Goal: Check status

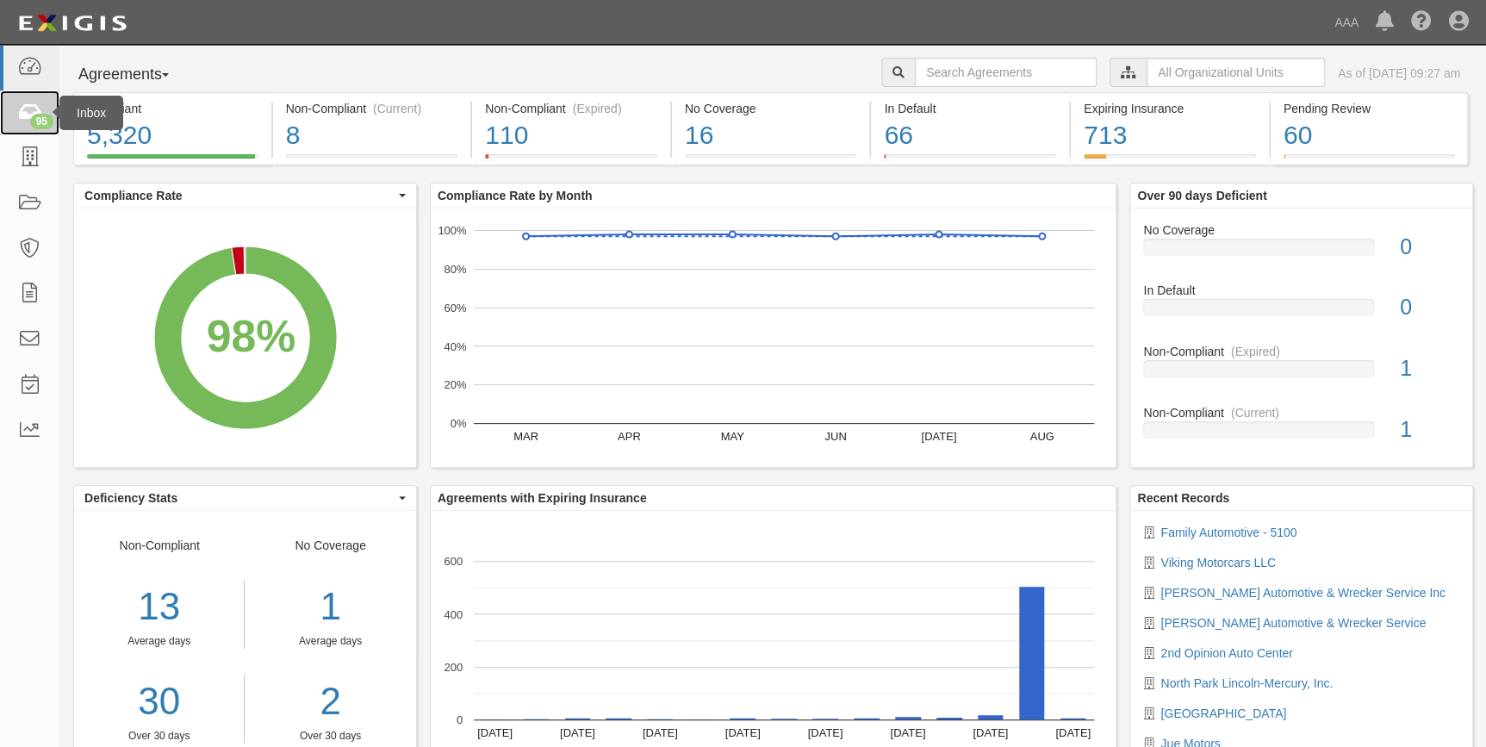
click at [32, 118] on div "95" at bounding box center [41, 122] width 23 height 16
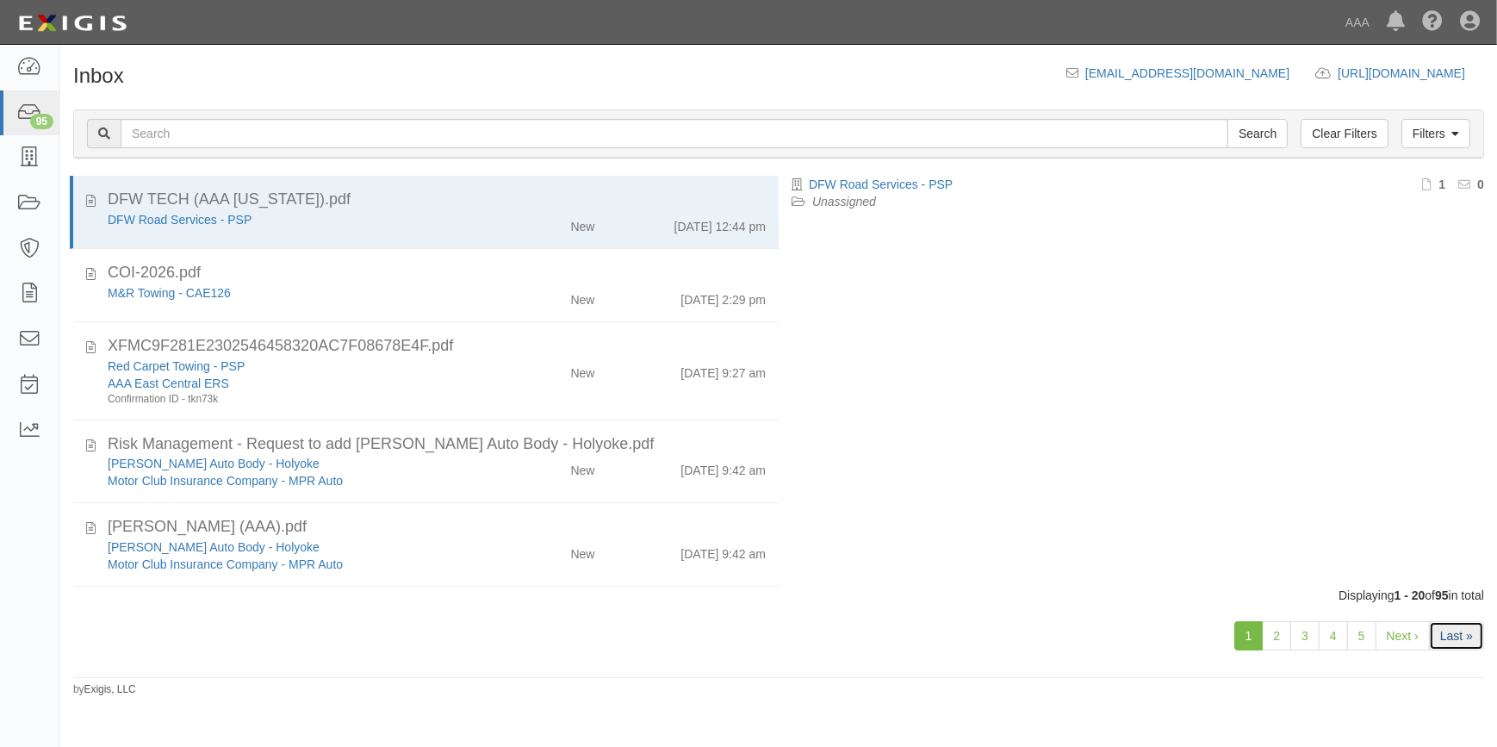
click at [1450, 639] on link "Last »" at bounding box center [1456, 635] width 55 height 29
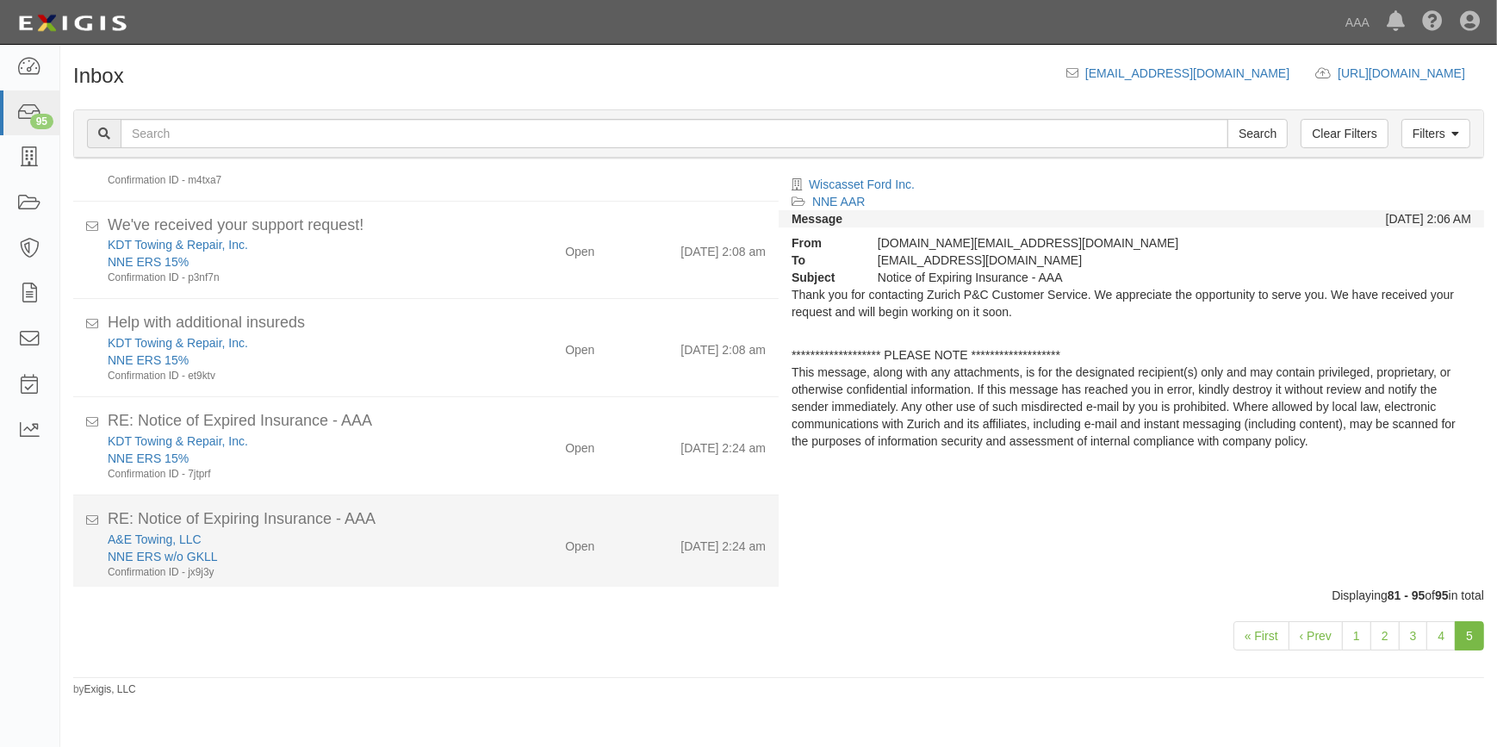
scroll to position [1065, 0]
